Goal: Task Accomplishment & Management: Manage account settings

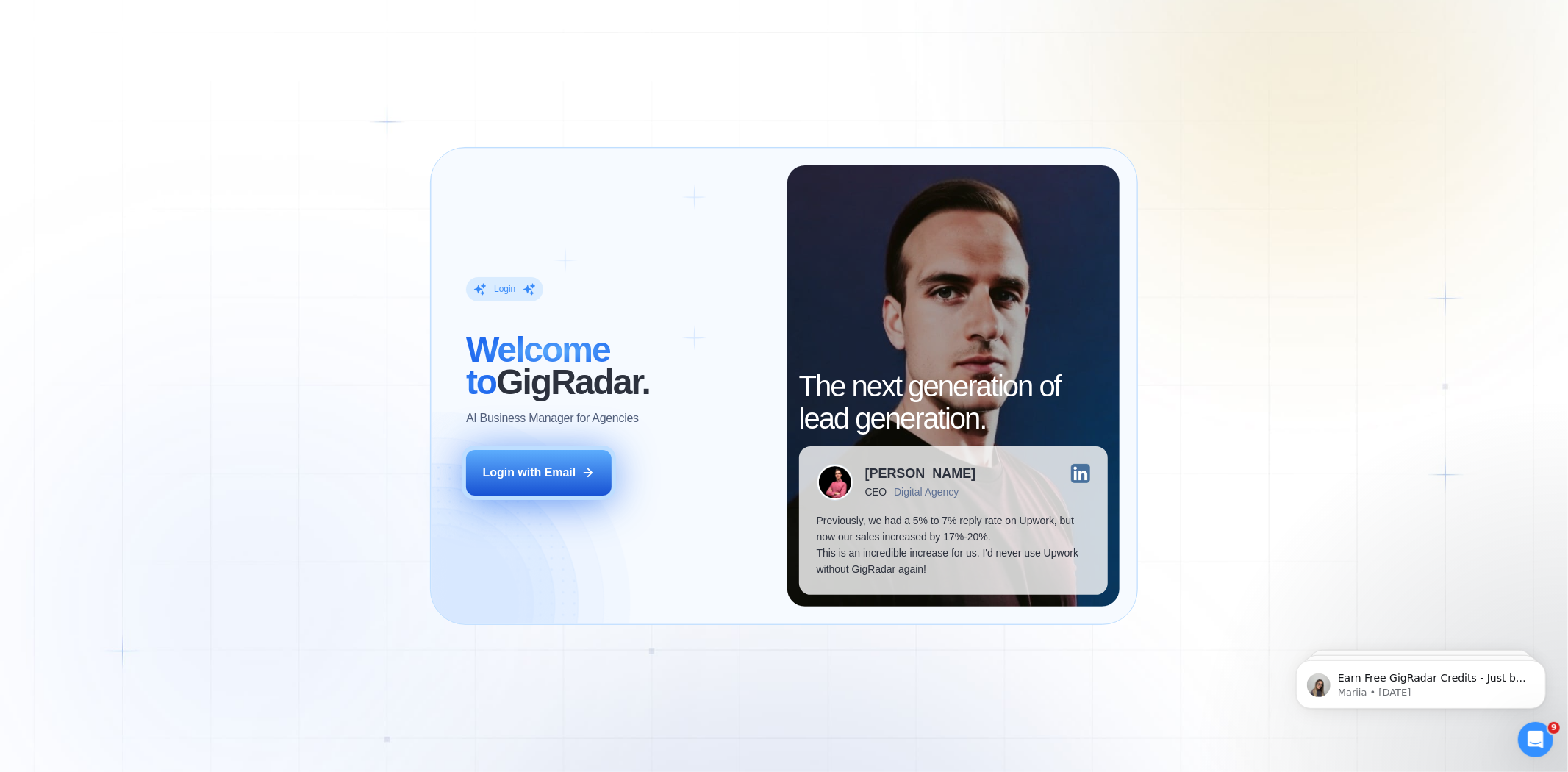
click at [524, 477] on div "Login with Email" at bounding box center [529, 472] width 94 height 16
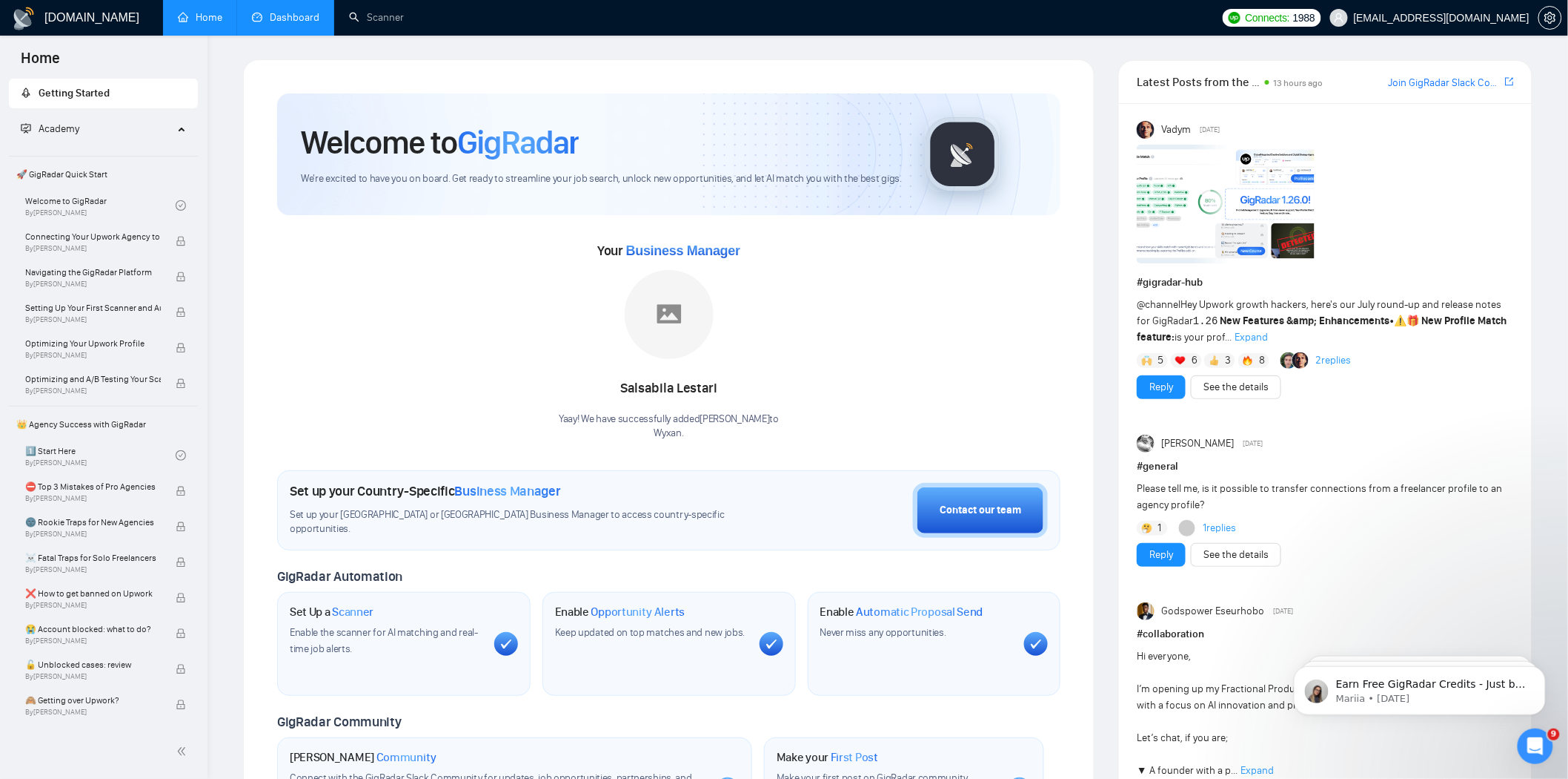
click at [268, 24] on link "Dashboard" at bounding box center [285, 17] width 68 height 12
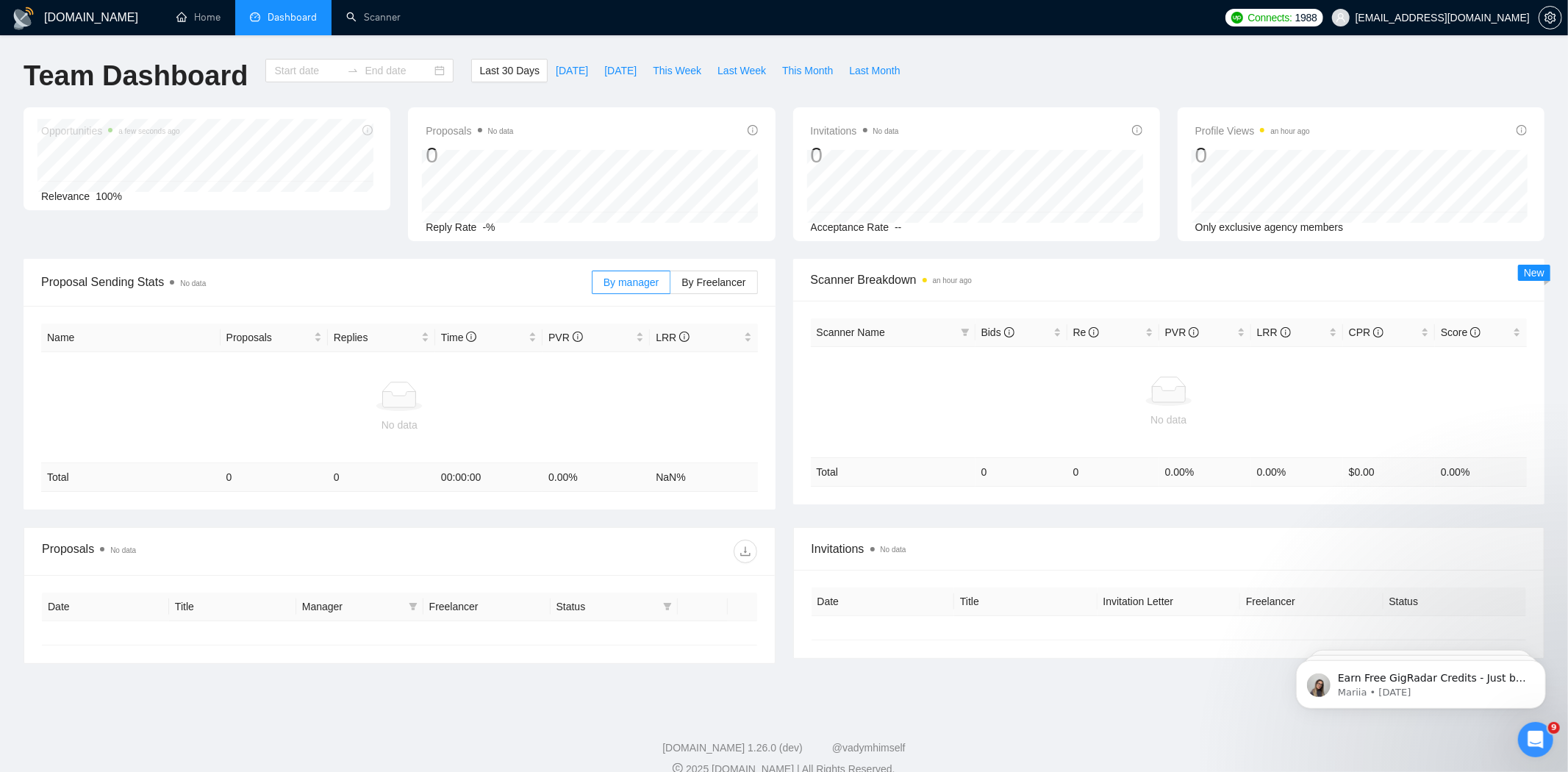
type input "2025-07-19"
type input "2025-08-18"
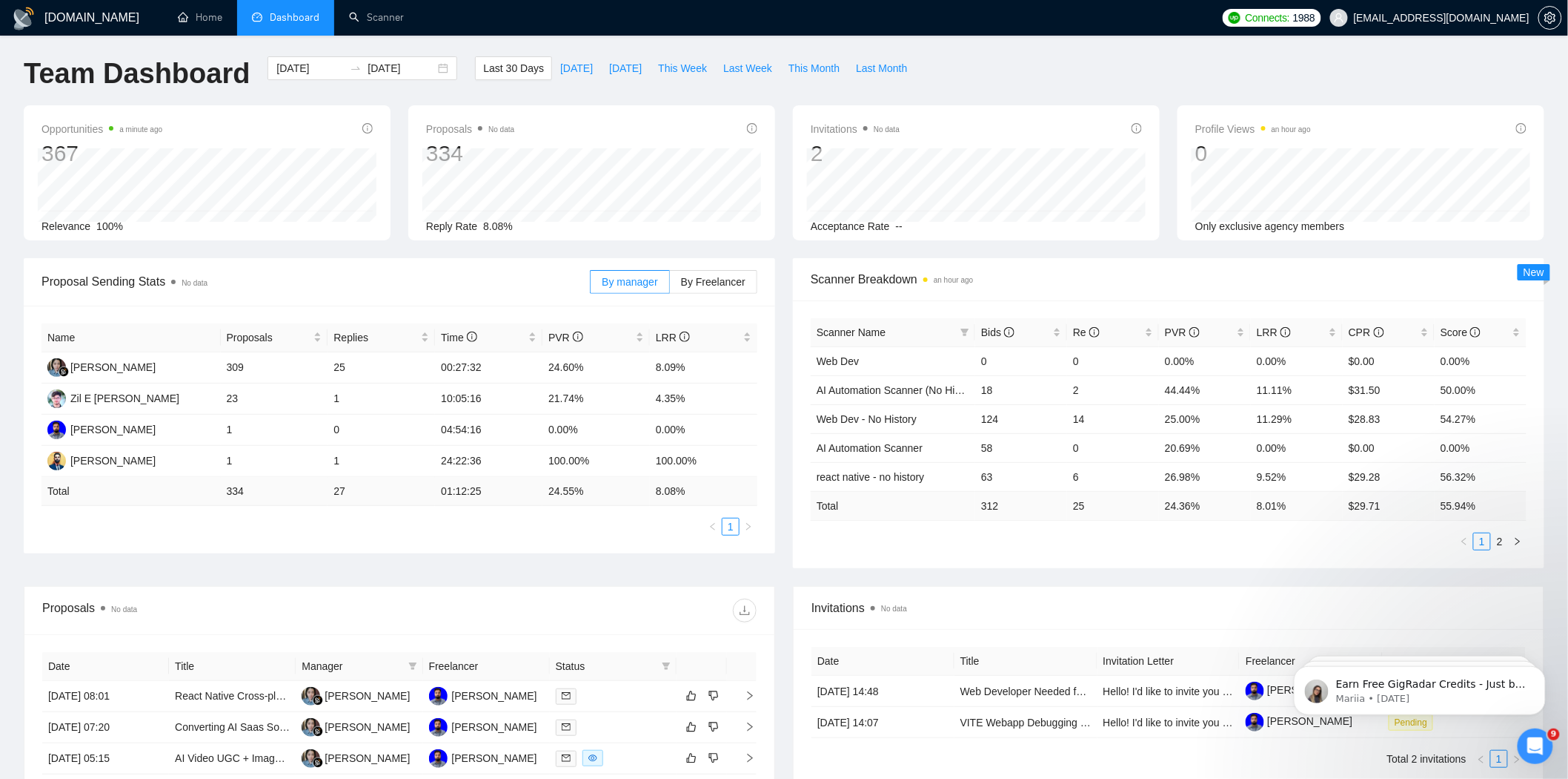
scroll to position [2, 0]
